Goal: Task Accomplishment & Management: Complete application form

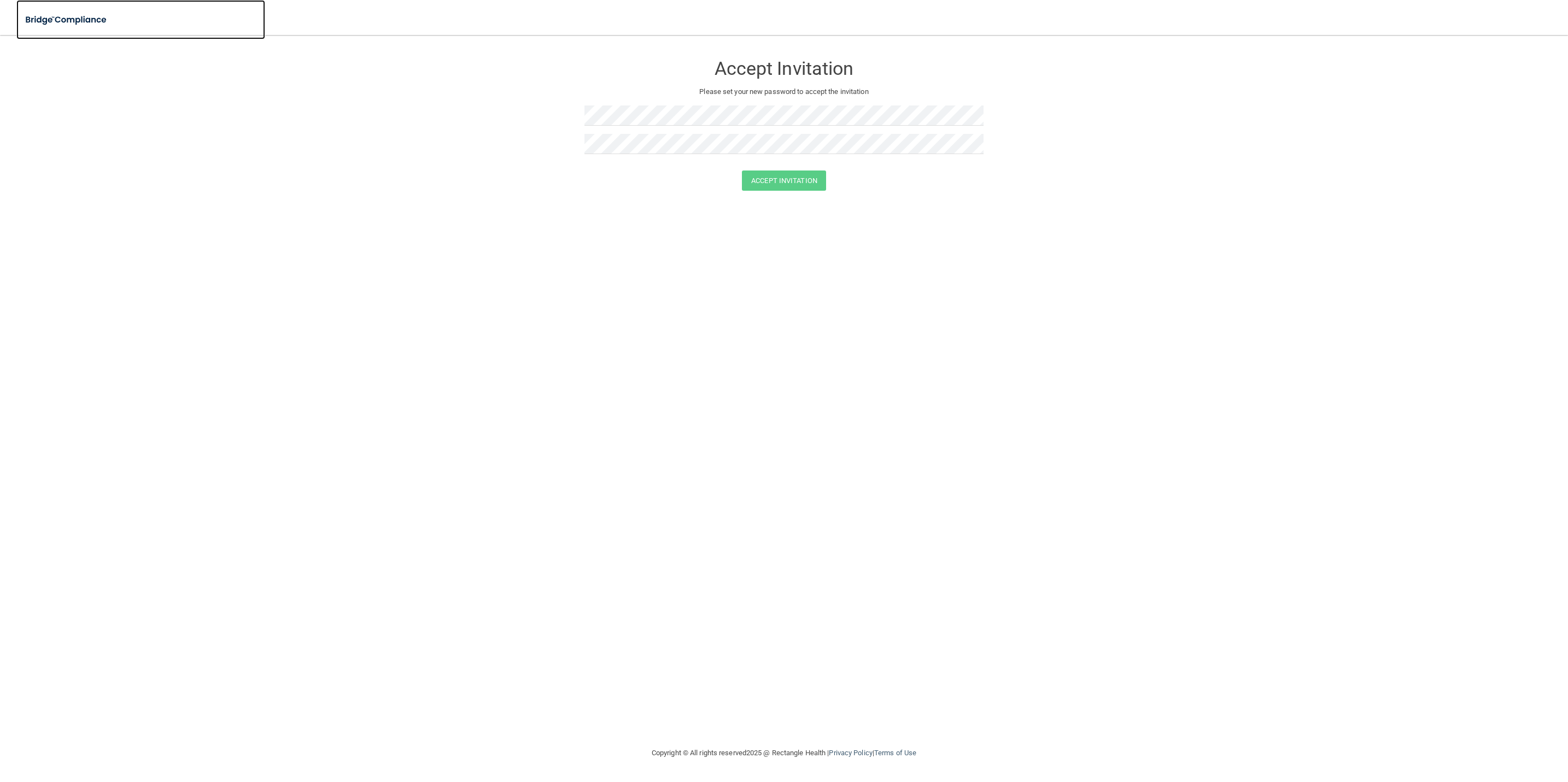
click at [28, 15] on img at bounding box center [67, 20] width 101 height 22
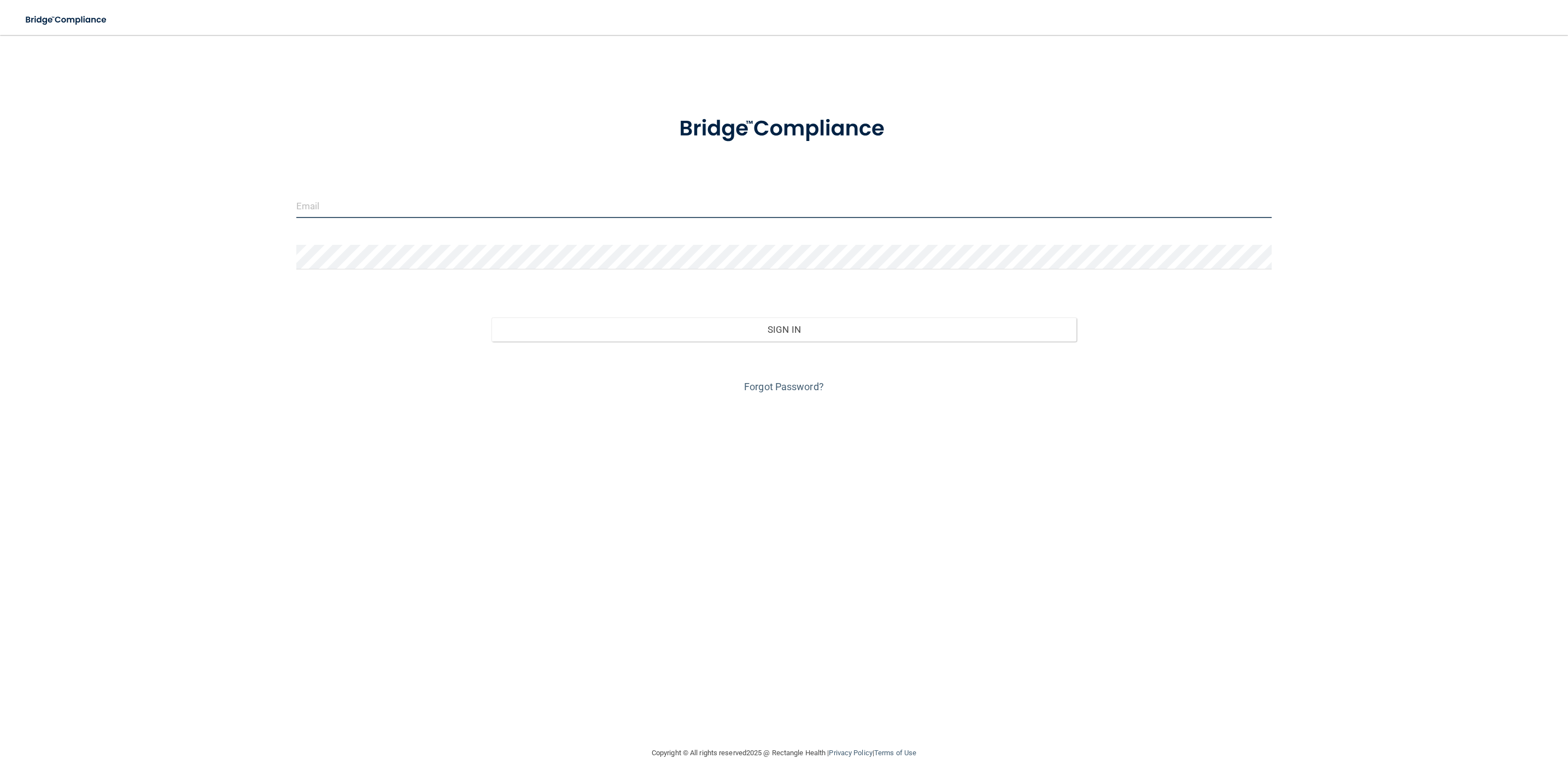
type input "[EMAIL_ADDRESS][DOMAIN_NAME]"
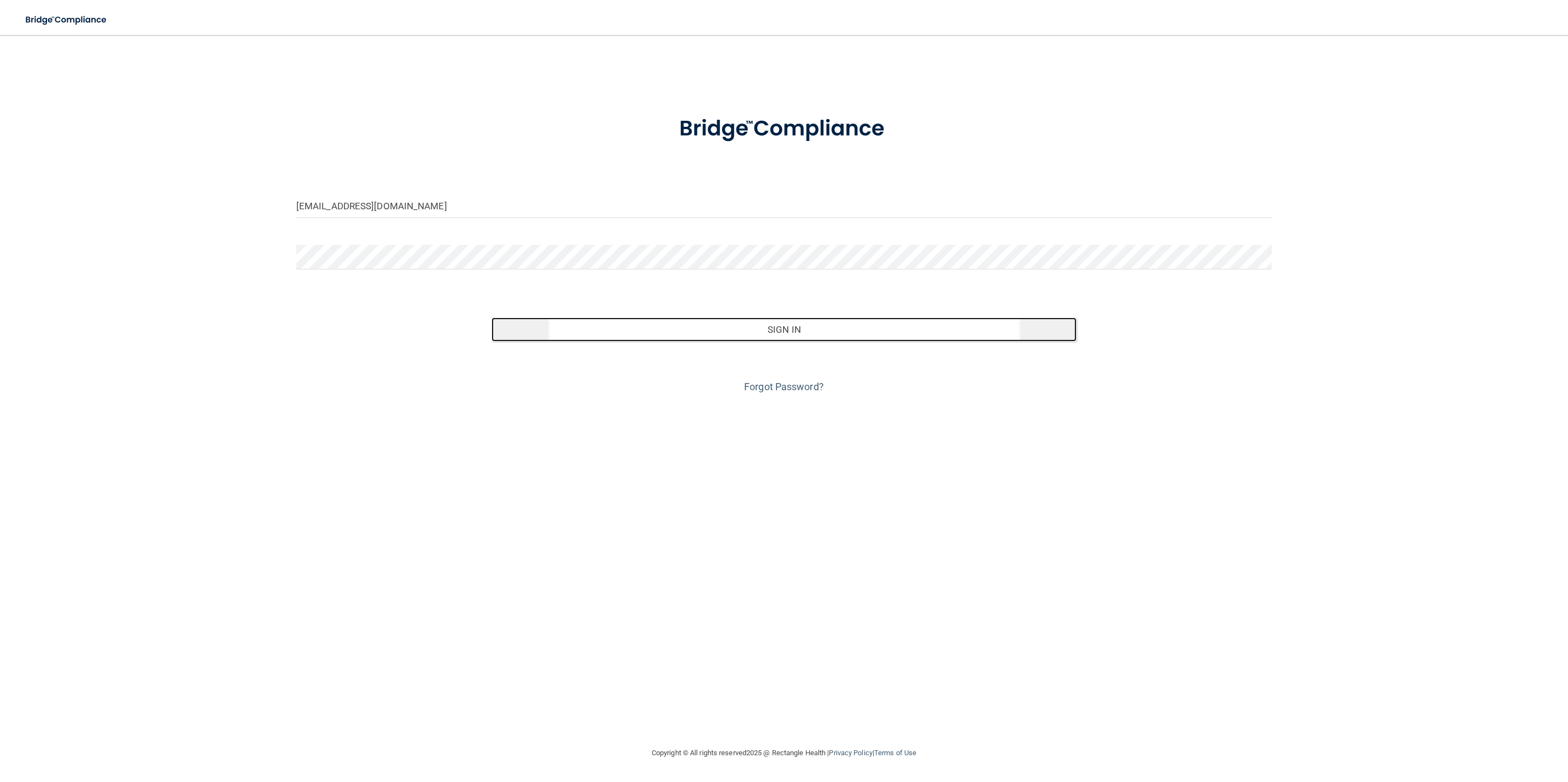
click at [748, 333] on button "Sign In" at bounding box center [784, 329] width 586 height 24
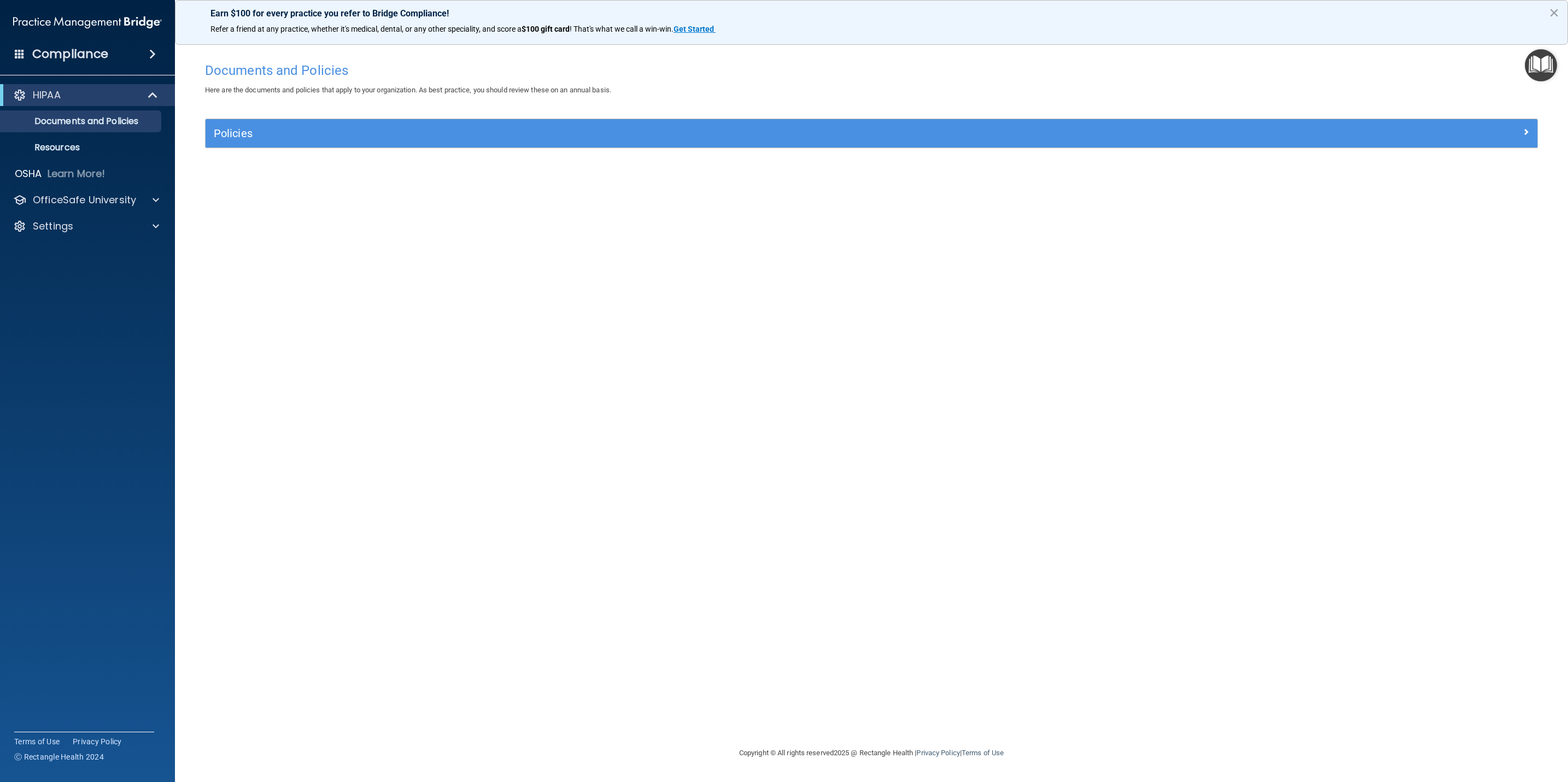
click at [137, 57] on div "Compliance" at bounding box center [87, 54] width 175 height 24
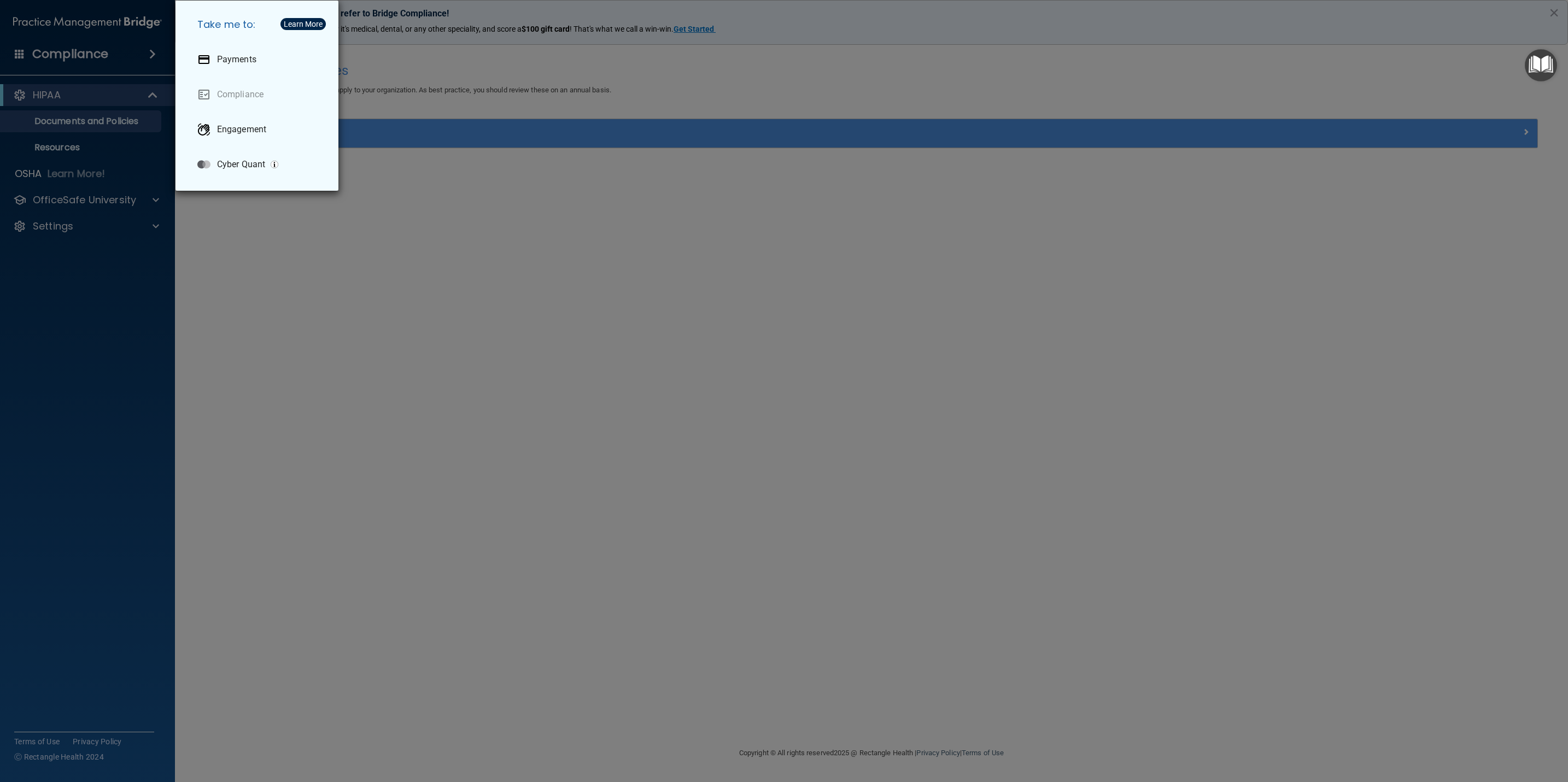
drag, startPoint x: 137, startPoint y: 57, endPoint x: 14, endPoint y: 49, distance: 123.3
click at [14, 49] on div "Take me to: Payments Compliance Engagement Cyber Quant" at bounding box center [784, 391] width 1568 height 782
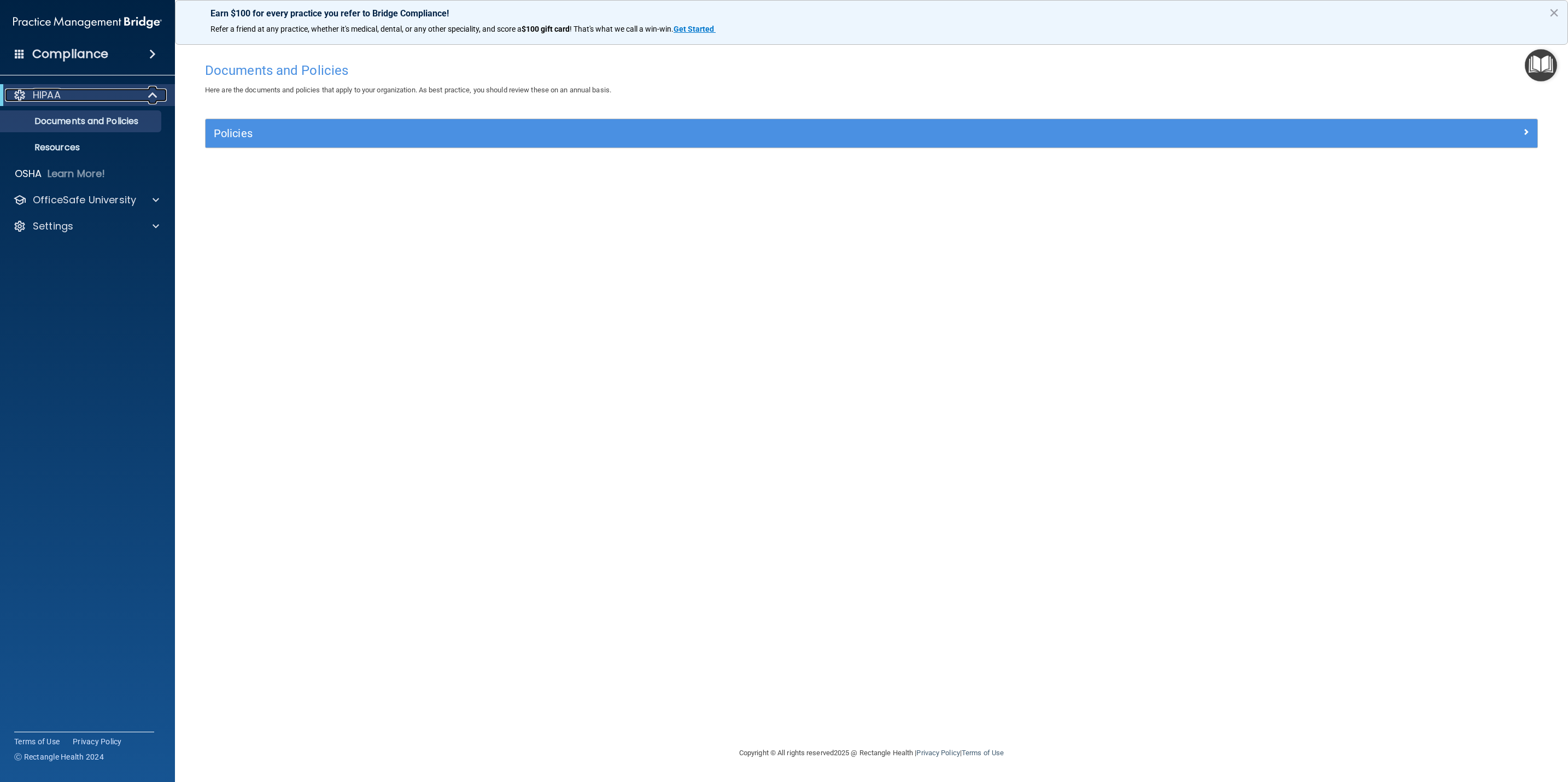
click at [48, 93] on p "HIPAA" at bounding box center [46, 95] width 28 height 13
click at [84, 125] on p "Documents and Policies" at bounding box center [81, 121] width 149 height 11
click at [792, 153] on div "Policies Select All (Unselect 0) Unselect All Print Selected (0) Acceptable Use…" at bounding box center [871, 140] width 1349 height 42
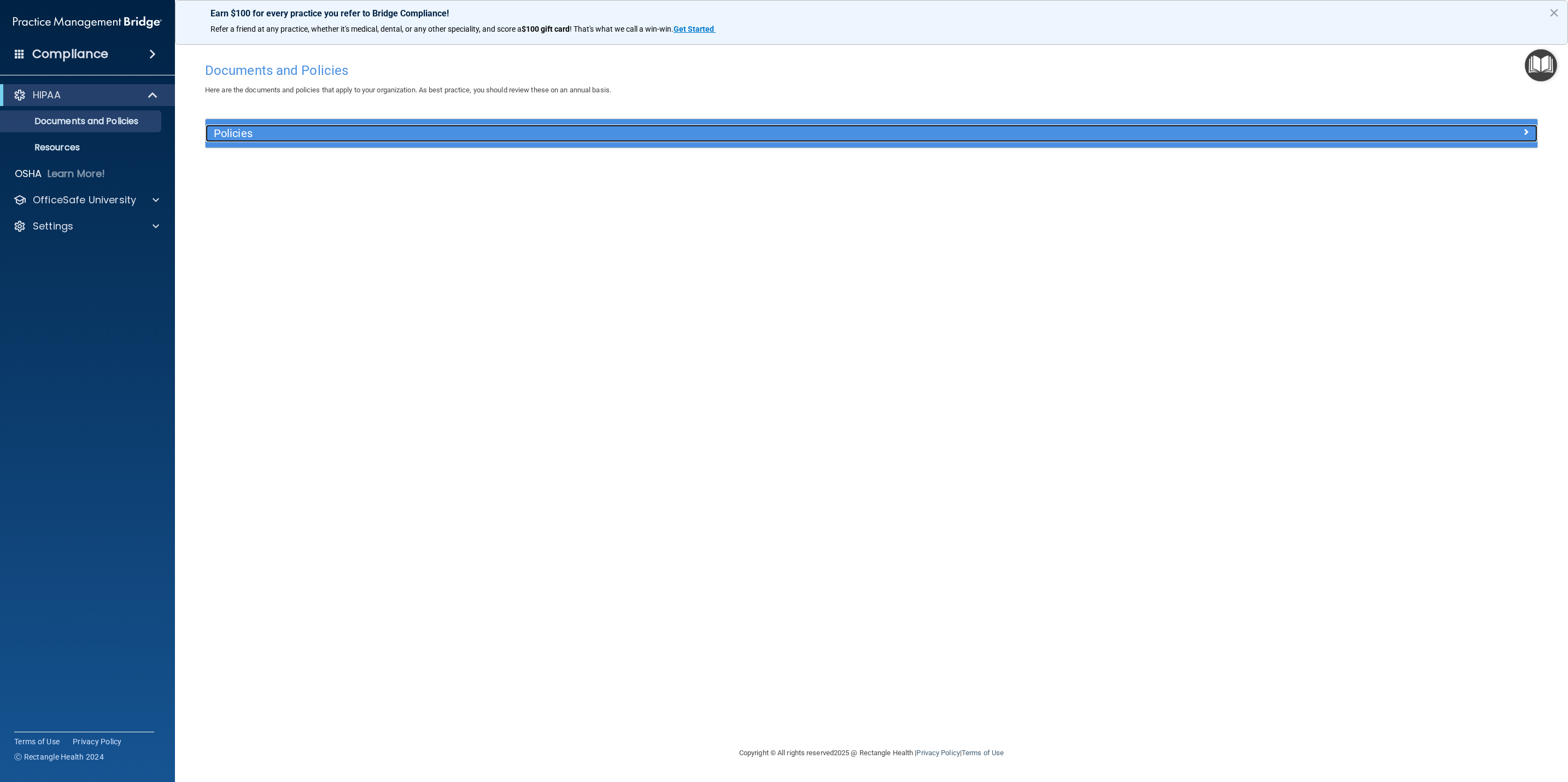
click at [778, 134] on h5 "Policies" at bounding box center [705, 133] width 982 height 12
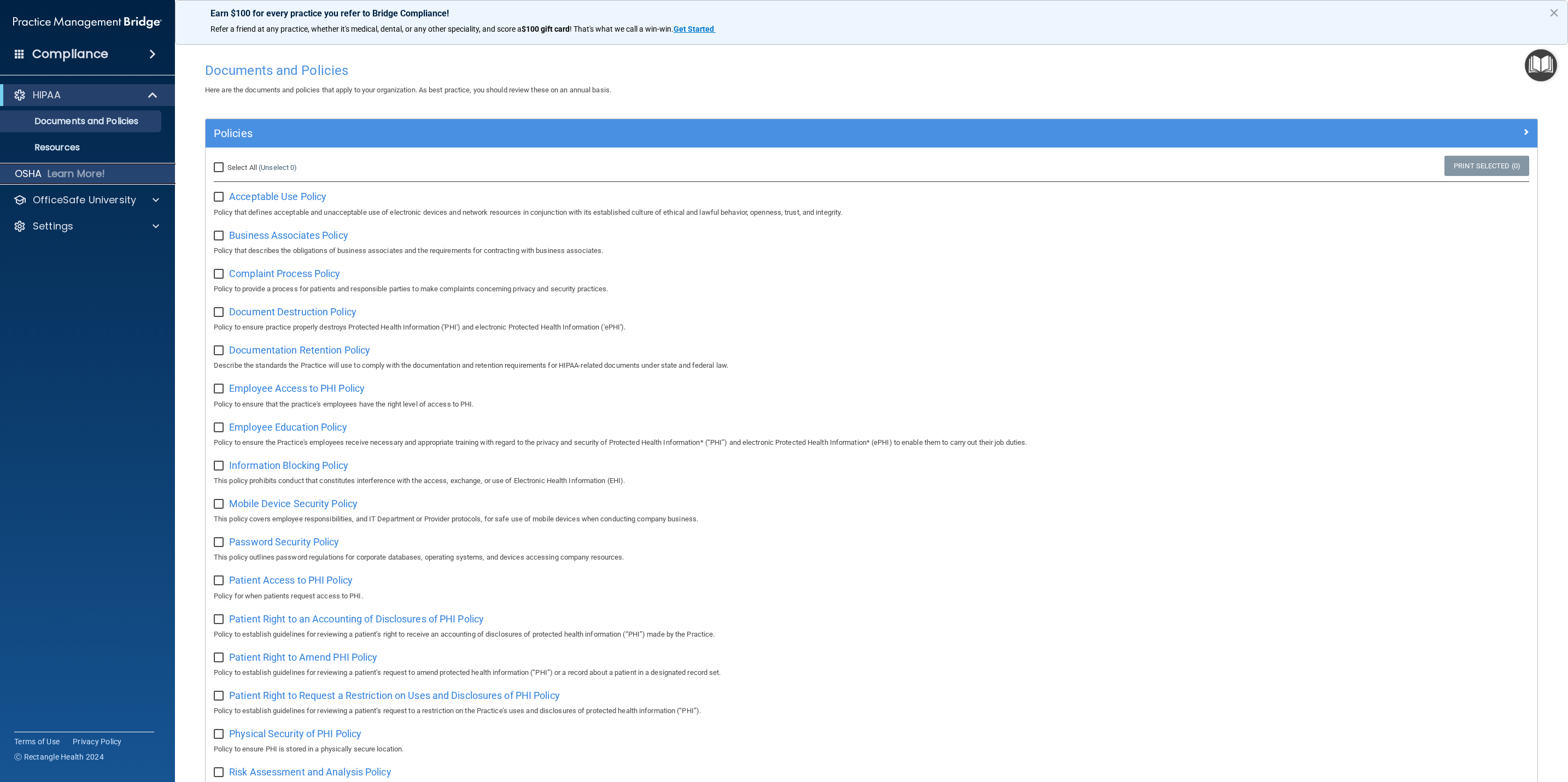
click at [134, 174] on div "OSHA Learn More!" at bounding box center [88, 173] width 192 height 22
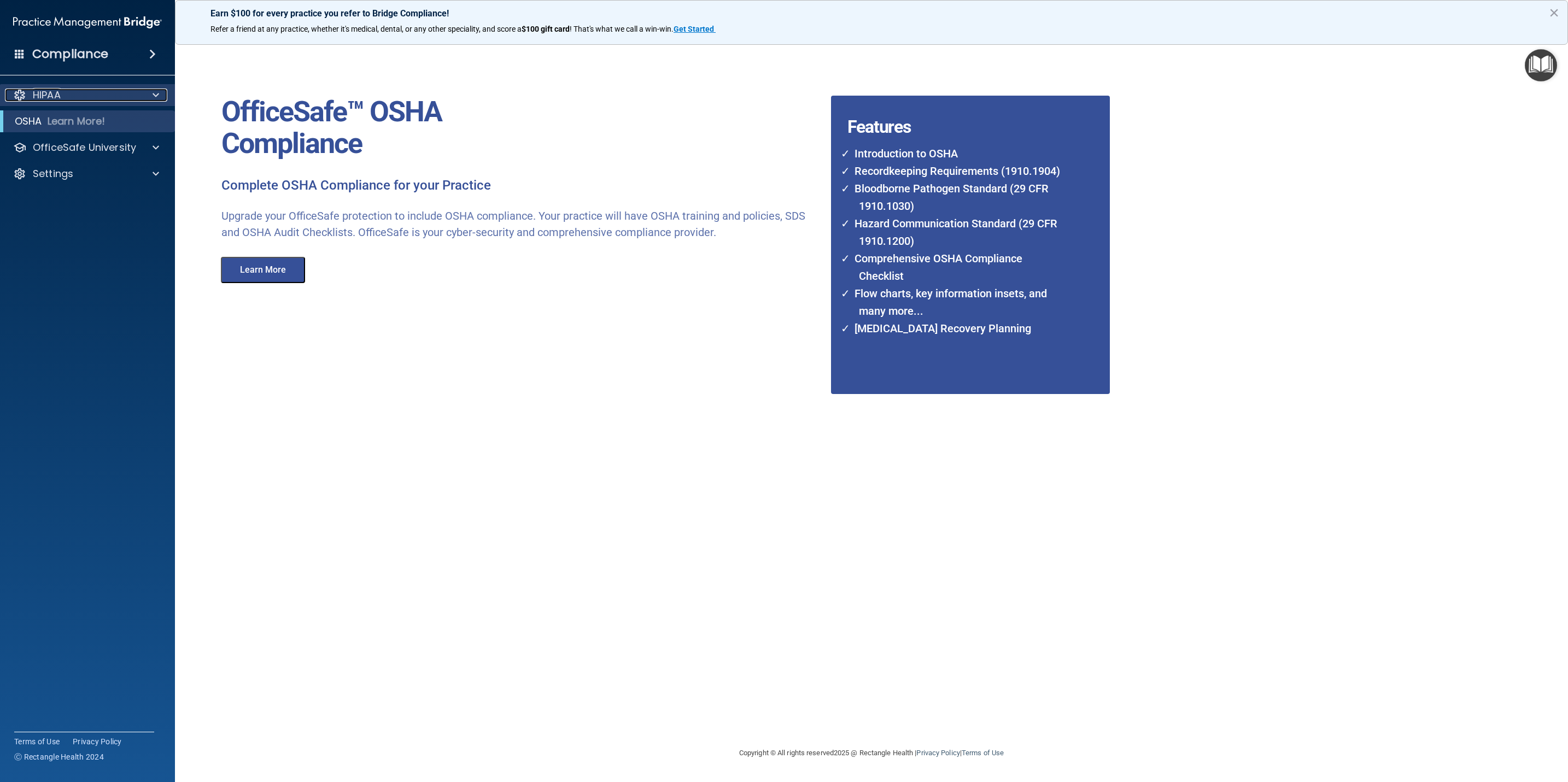
click at [69, 88] on div "HIPAA" at bounding box center [72, 95] width 135 height 13
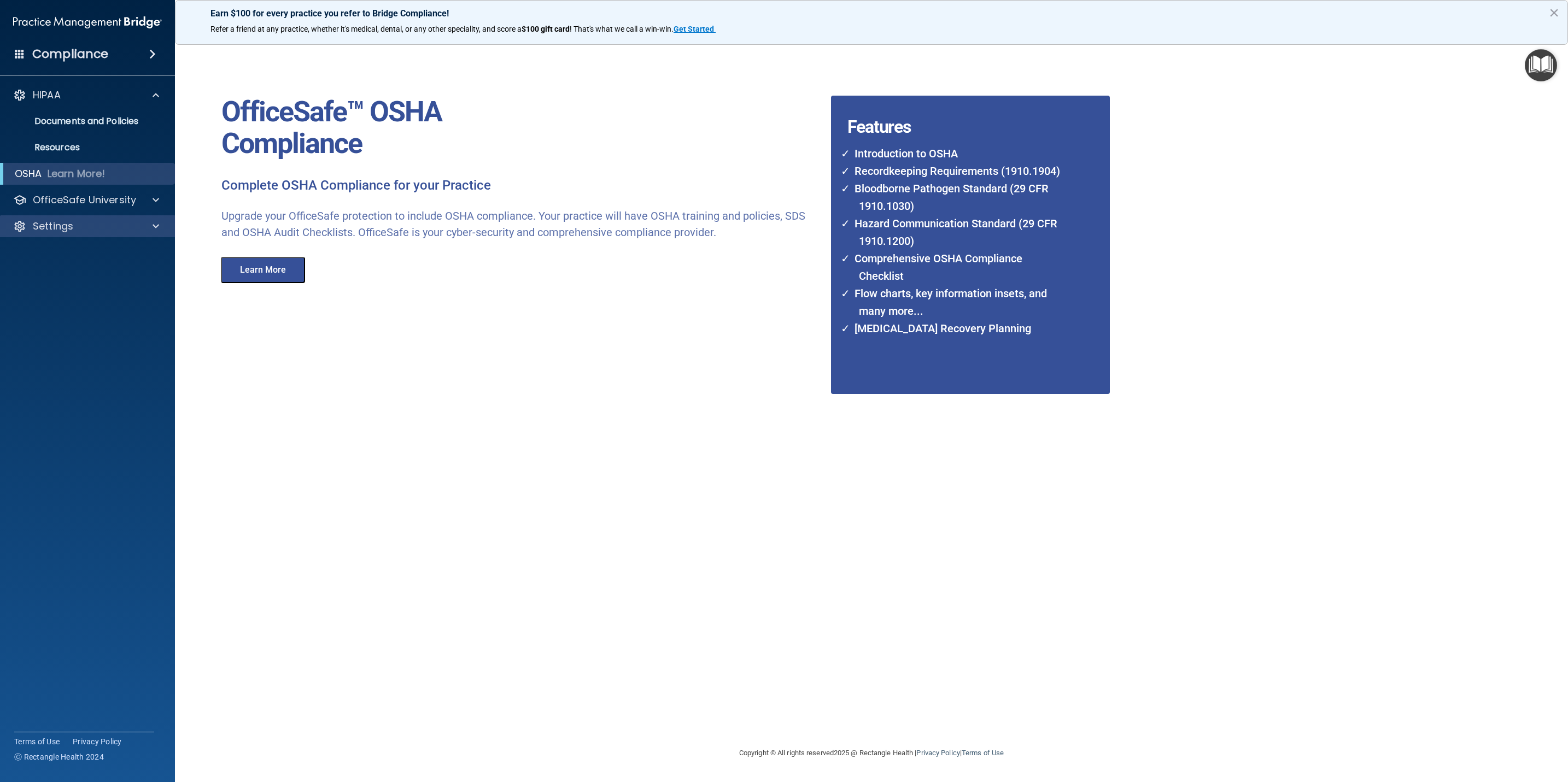
click at [104, 217] on div "Settings" at bounding box center [88, 226] width 176 height 22
click at [23, 53] on span at bounding box center [20, 54] width 10 height 10
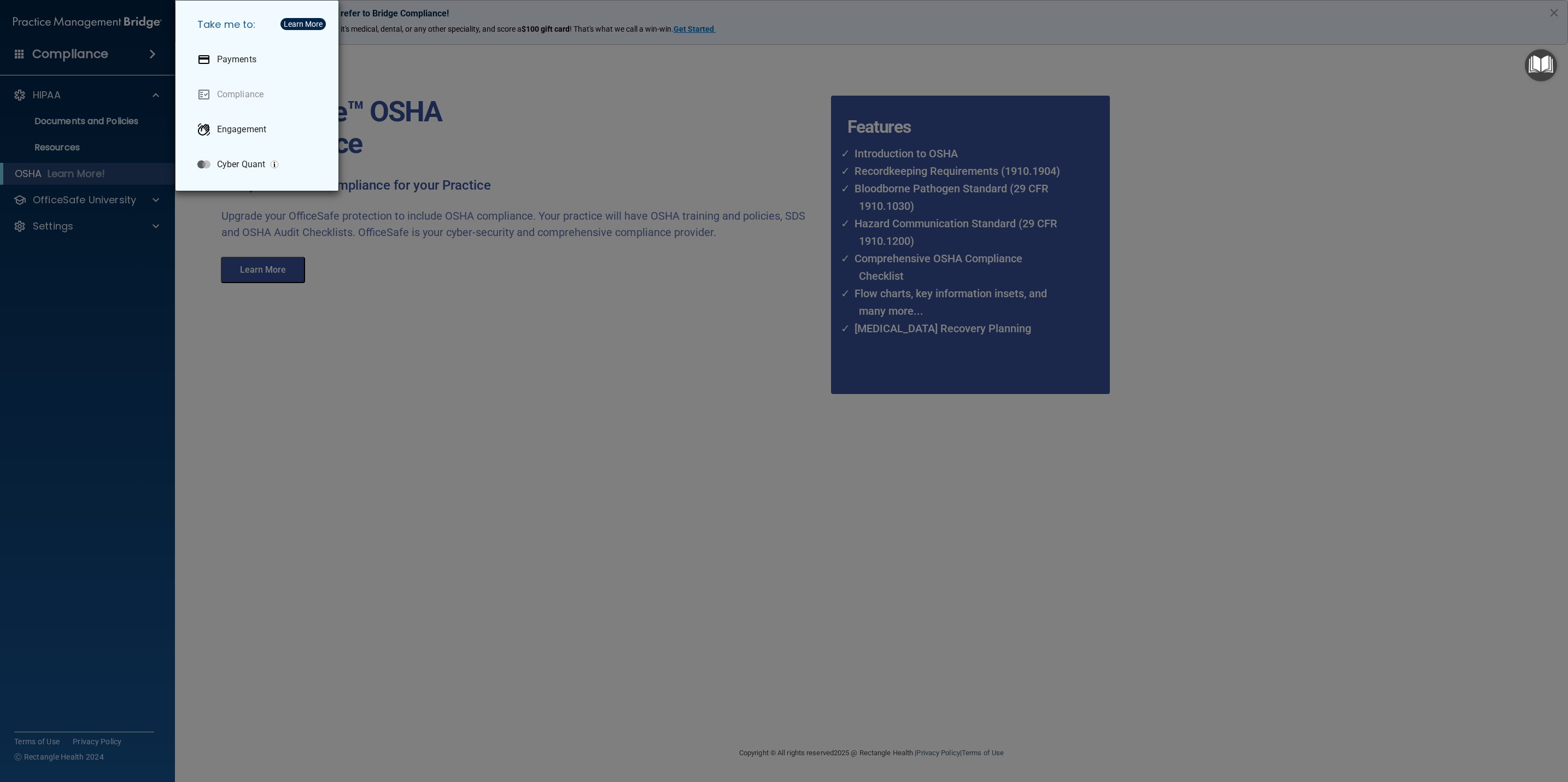
click at [20, 51] on div "Take me to: Payments Compliance Engagement Cyber Quant" at bounding box center [784, 391] width 1568 height 782
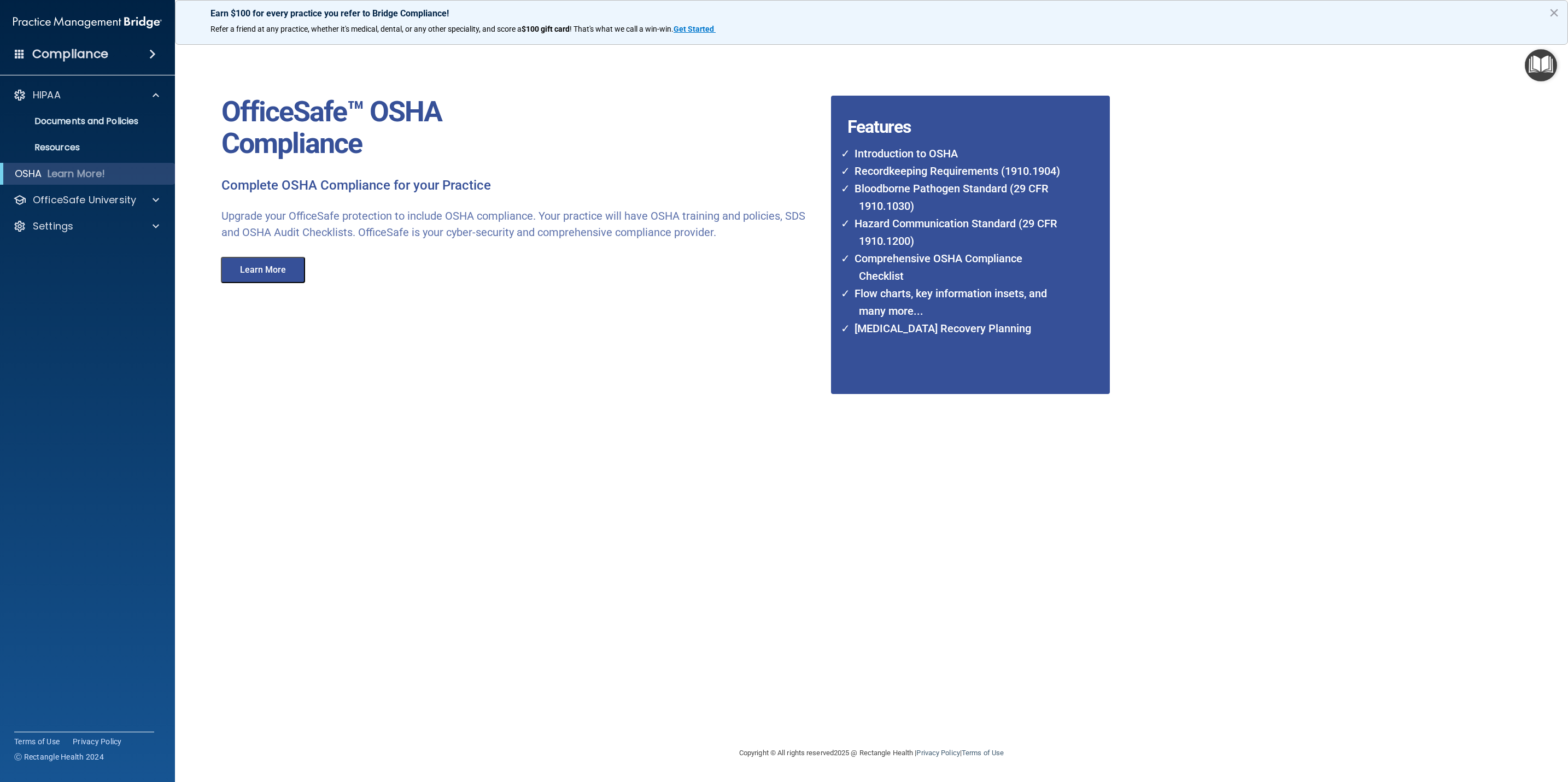
click at [51, 18] on img at bounding box center [87, 22] width 148 height 22
click at [67, 143] on p "Resources" at bounding box center [81, 148] width 149 height 11
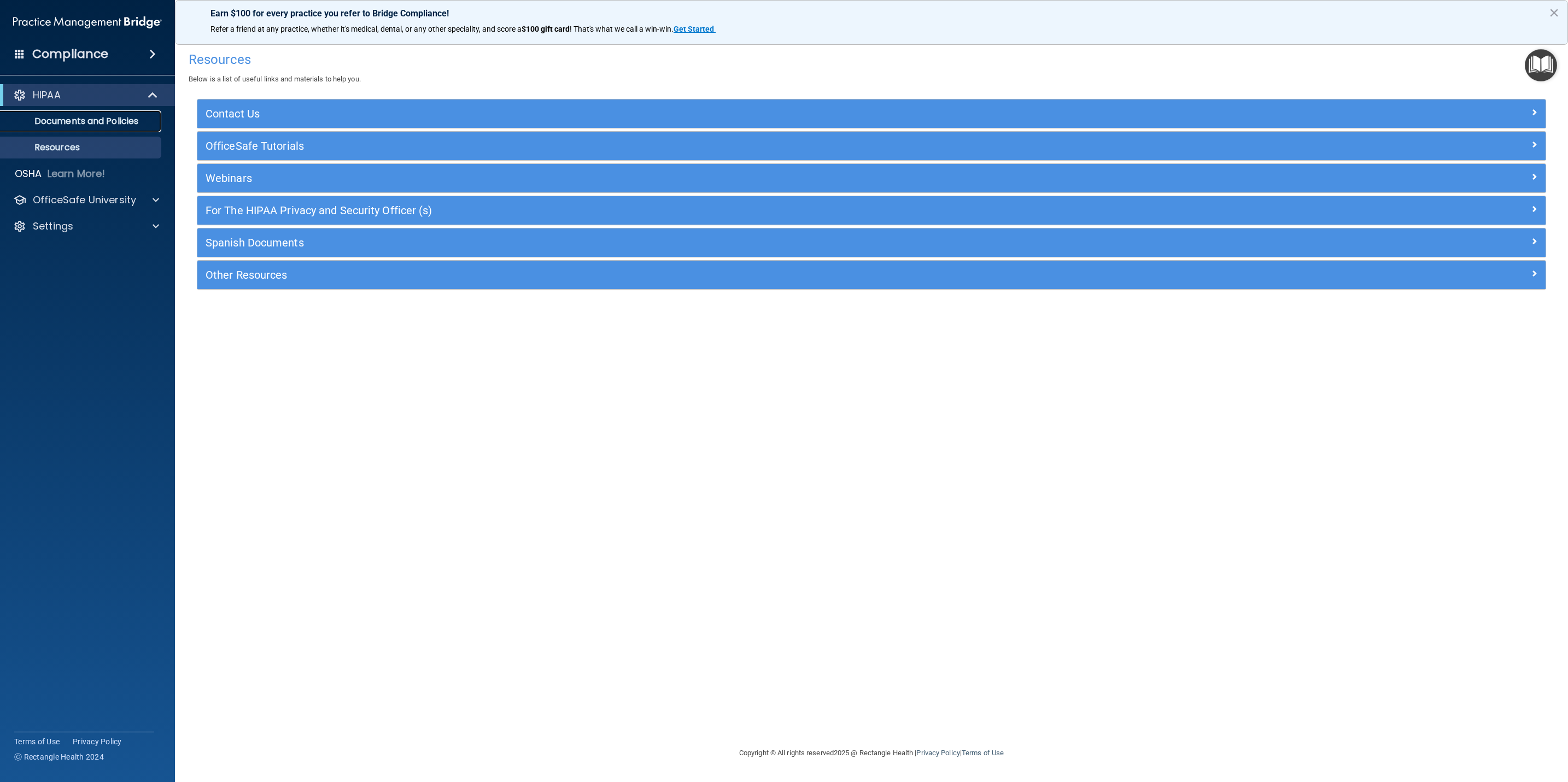
click at [66, 125] on p "Documents and Policies" at bounding box center [81, 121] width 149 height 11
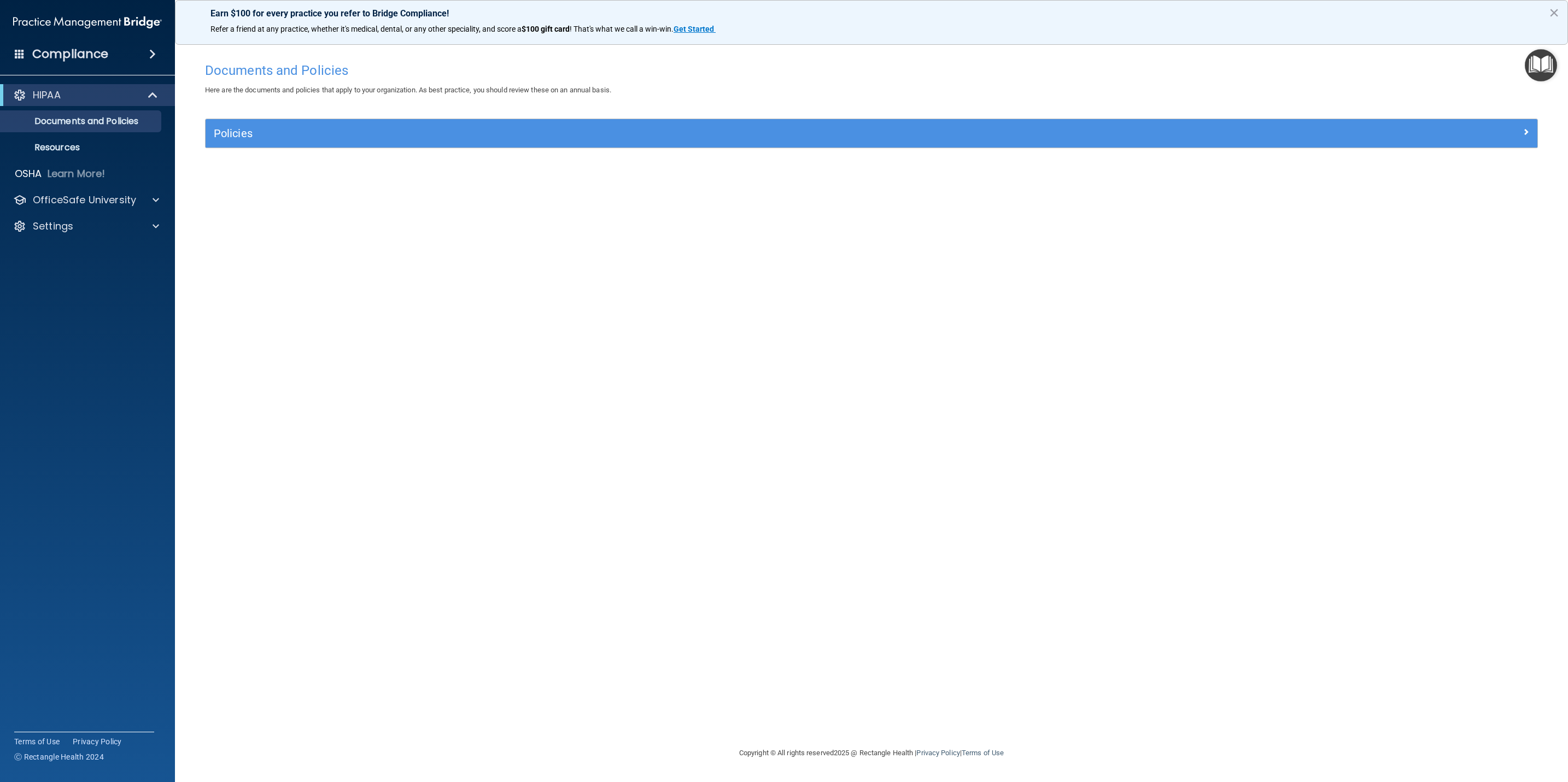
click at [1478, 184] on div "Documents and Policies Here are the documents and policies that apply to your o…" at bounding box center [871, 401] width 1349 height 689
click at [1418, 147] on div "Policies" at bounding box center [871, 134] width 1332 height 28
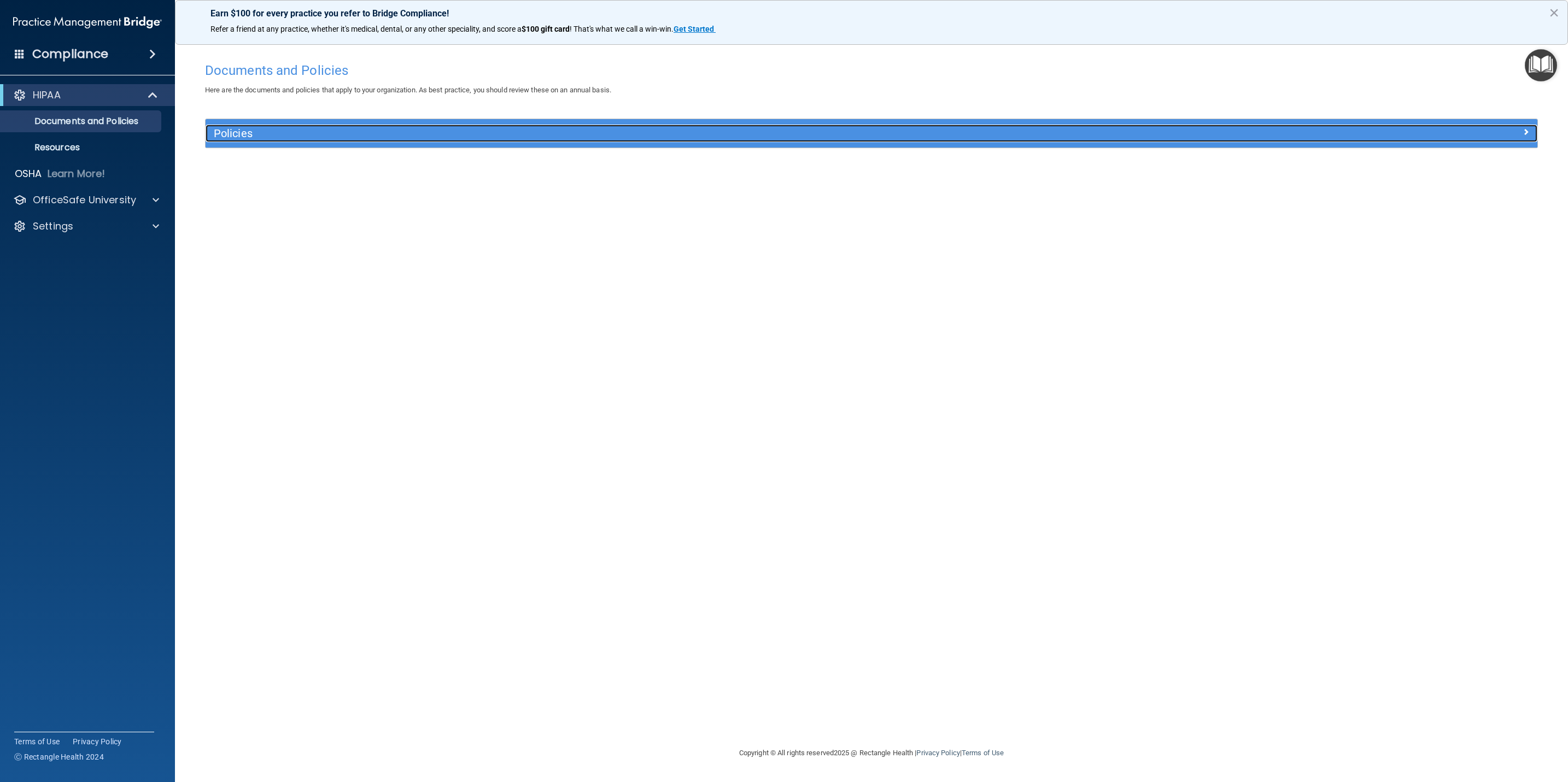
click at [1478, 127] on div at bounding box center [1371, 131] width 333 height 13
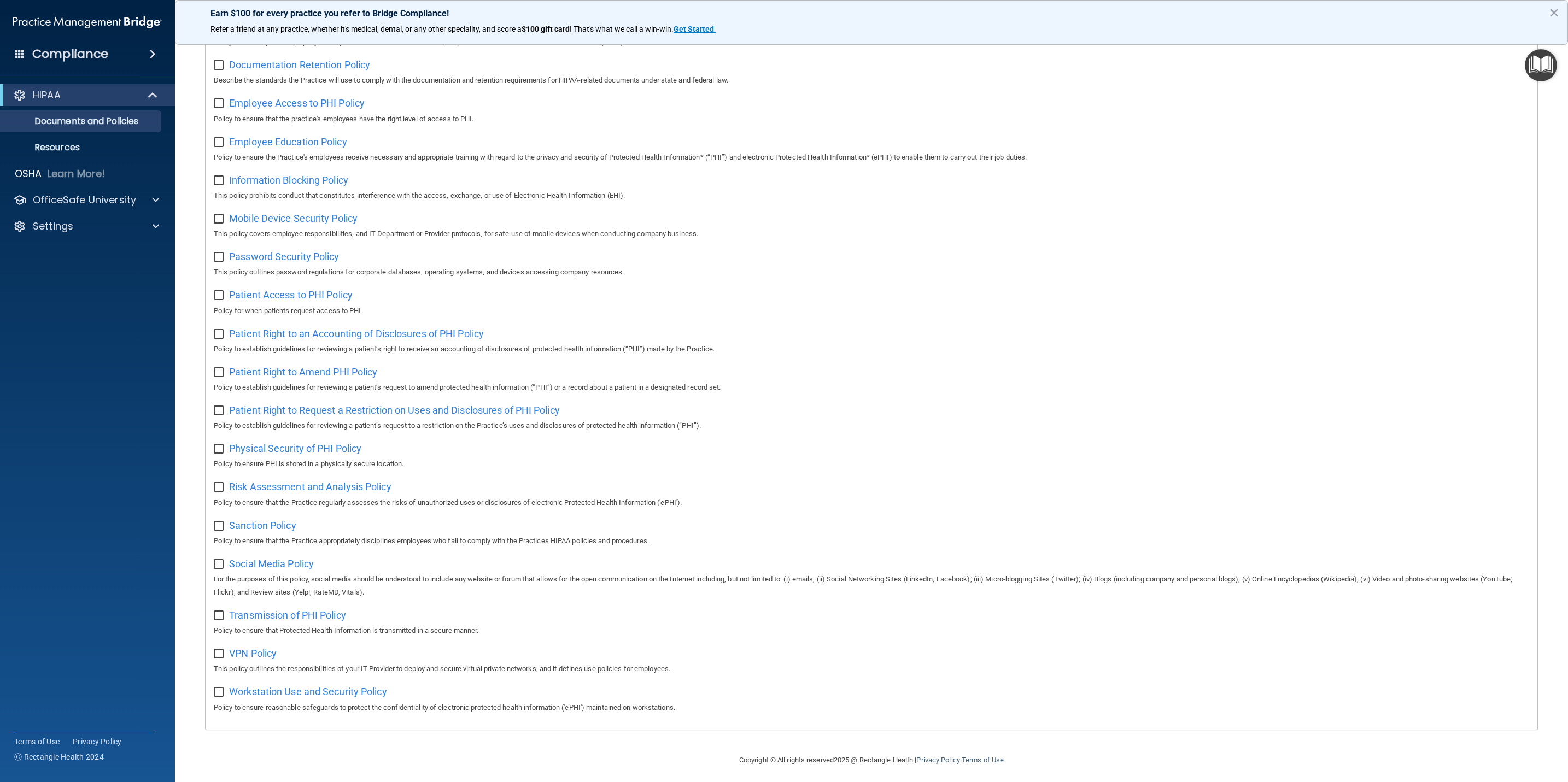
scroll to position [295, 0]
click at [28, 49] on div "Compliance" at bounding box center [87, 54] width 175 height 24
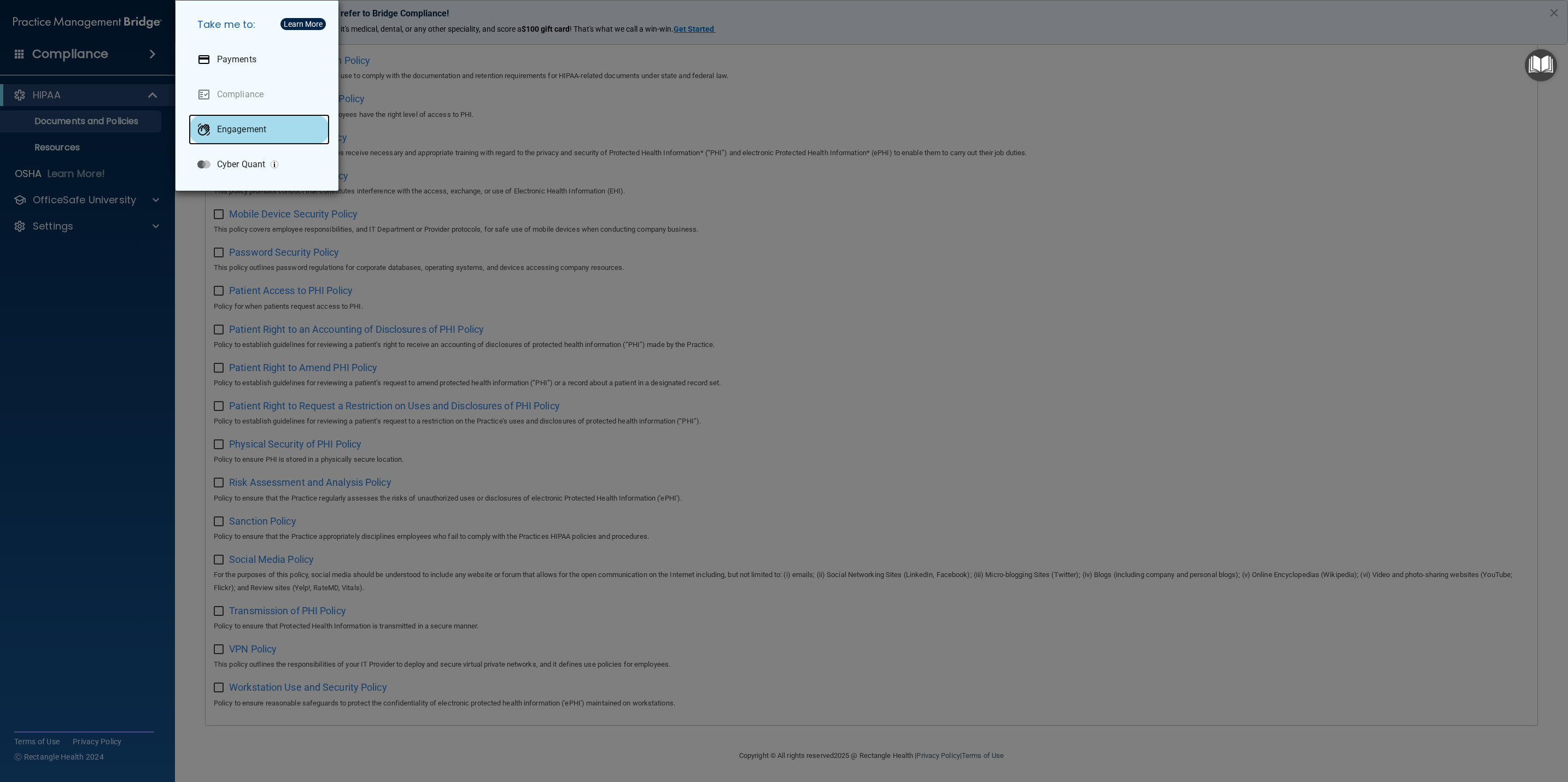
click at [207, 117] on div "Engagement" at bounding box center [259, 129] width 141 height 30
click at [809, 193] on div "Take me to: Payments Compliance Engagement Cyber Quant" at bounding box center [784, 391] width 1568 height 782
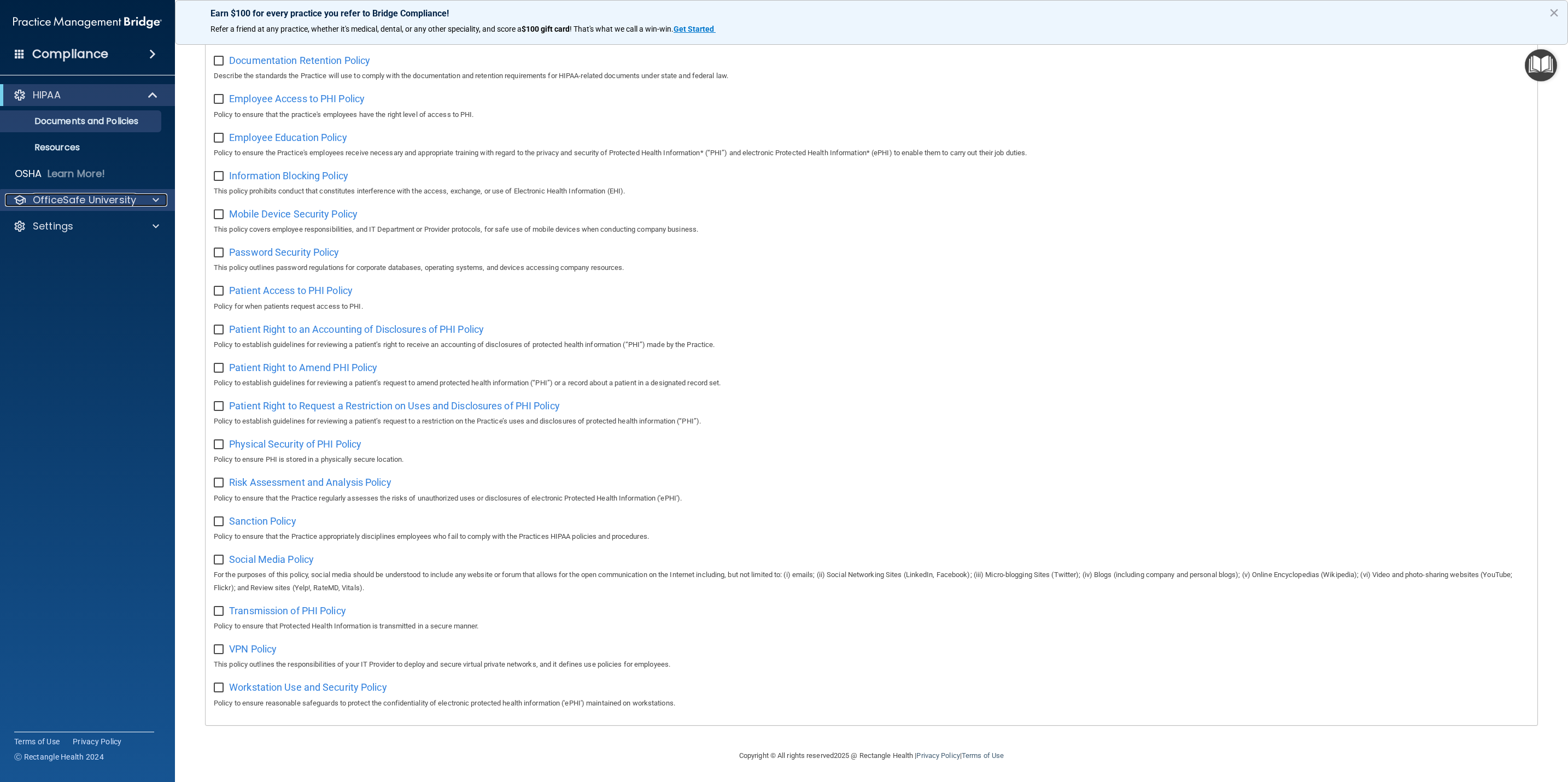
click at [144, 200] on div at bounding box center [154, 200] width 27 height 13
click at [84, 221] on p "HIPAA Training" at bounding box center [52, 226] width 90 height 11
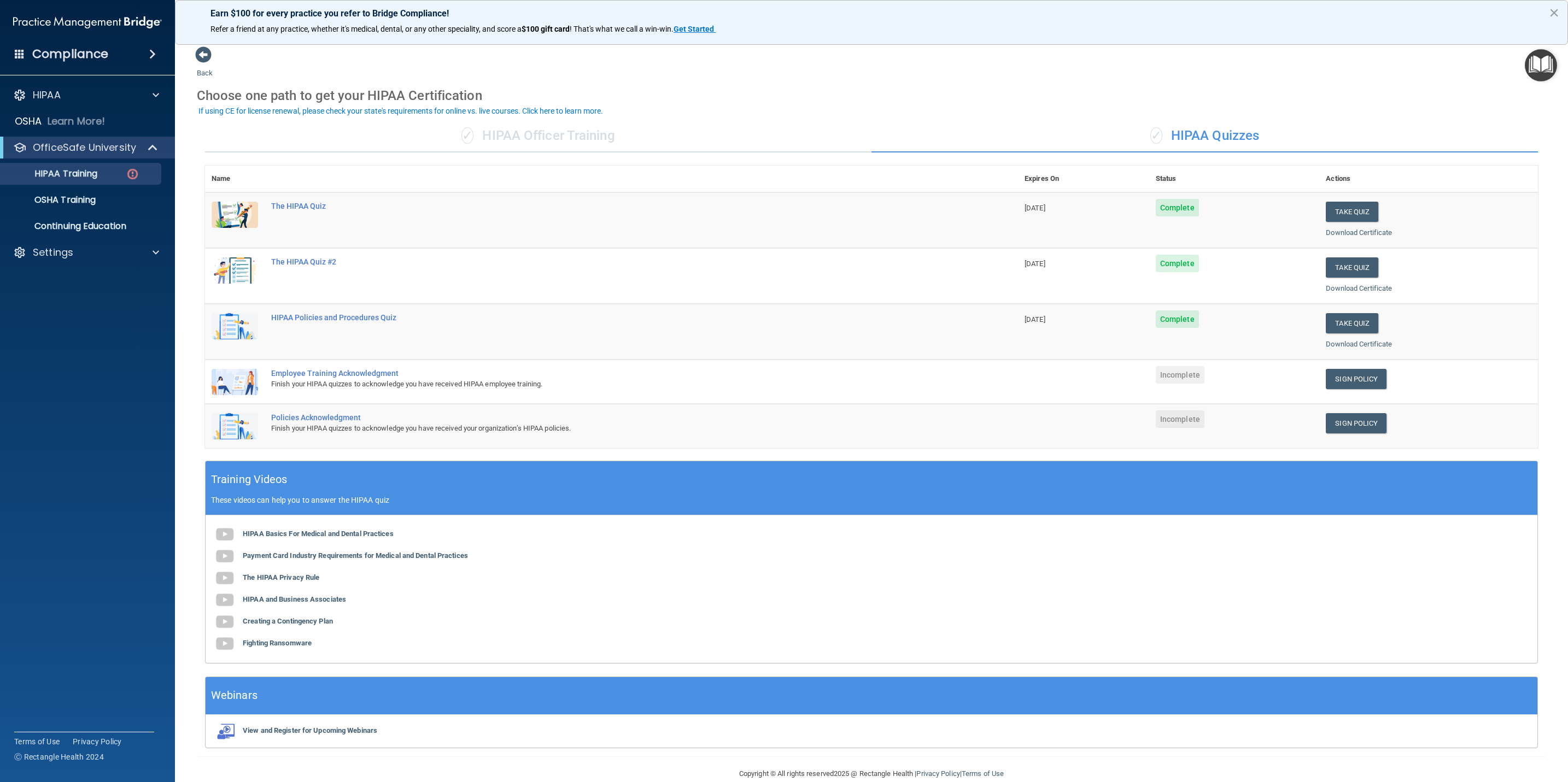
click at [1189, 372] on span "Incomplete" at bounding box center [1180, 375] width 49 height 17
click at [1334, 373] on link "Sign Policy" at bounding box center [1356, 379] width 61 height 20
click at [1348, 422] on link "Sign Policy" at bounding box center [1356, 423] width 61 height 20
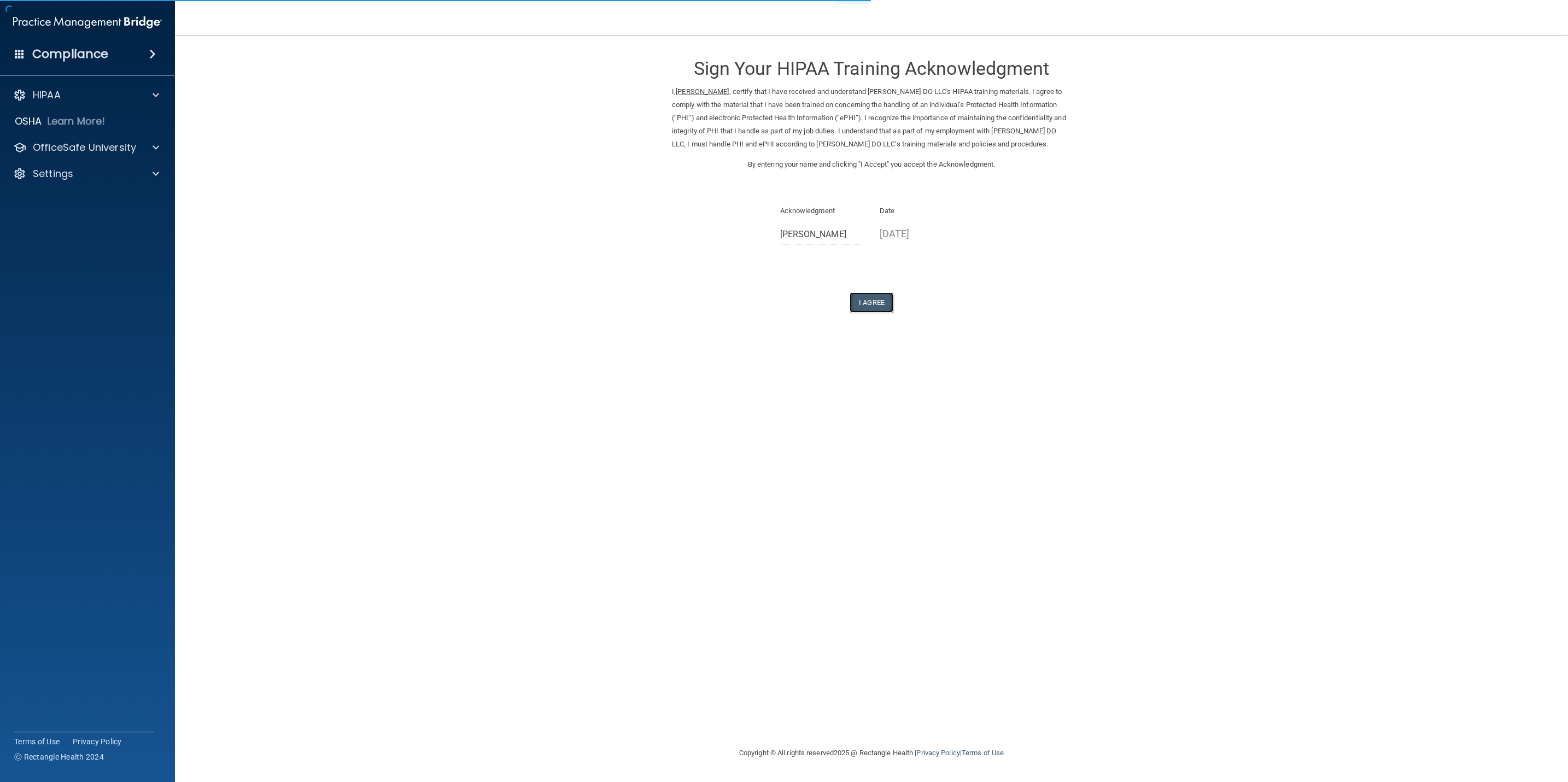
click at [885, 310] on button "I Agree" at bounding box center [872, 302] width 44 height 20
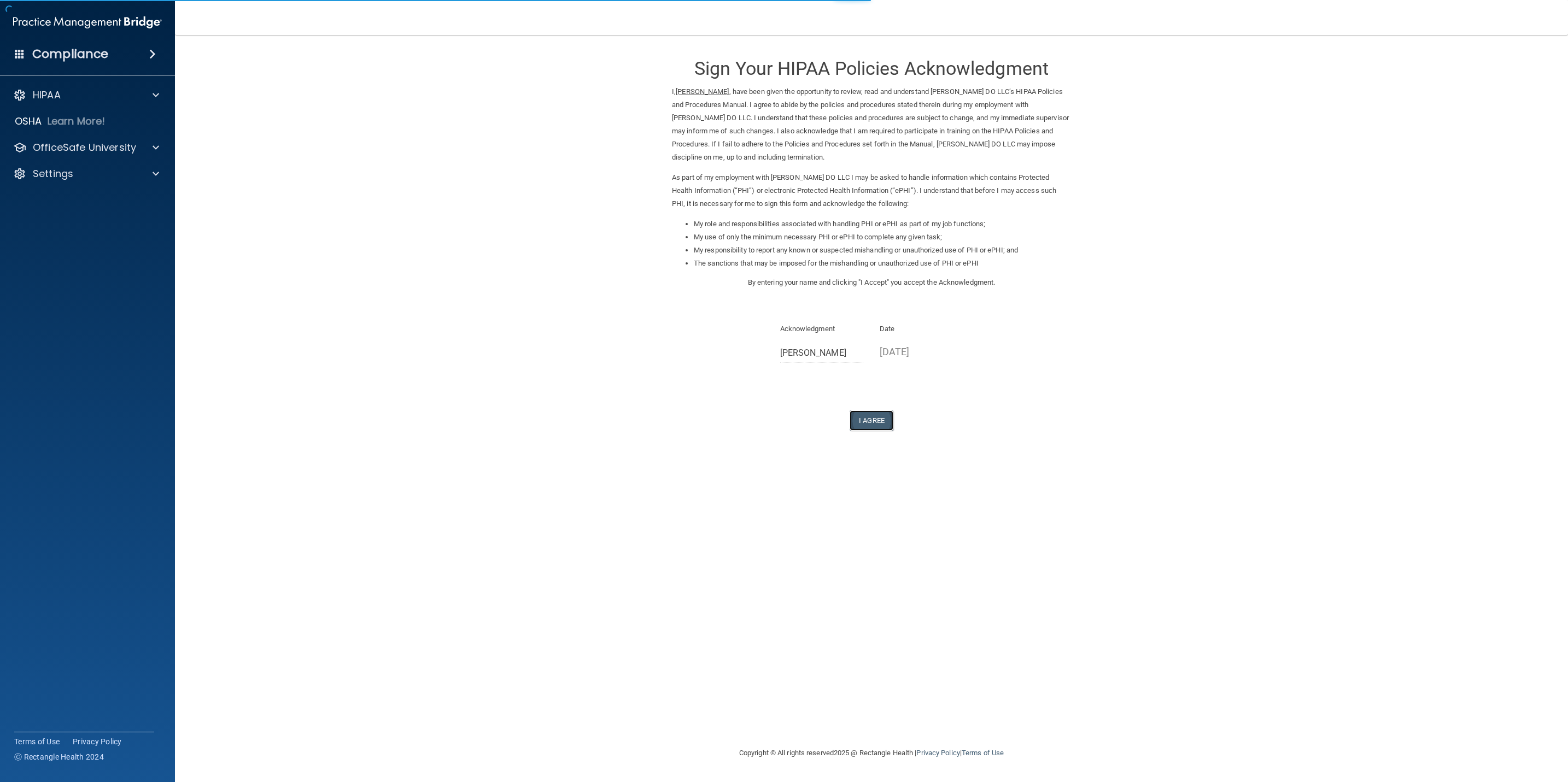
click at [858, 419] on button "I Agree" at bounding box center [872, 420] width 44 height 20
